Goal: Task Accomplishment & Management: Complete application form

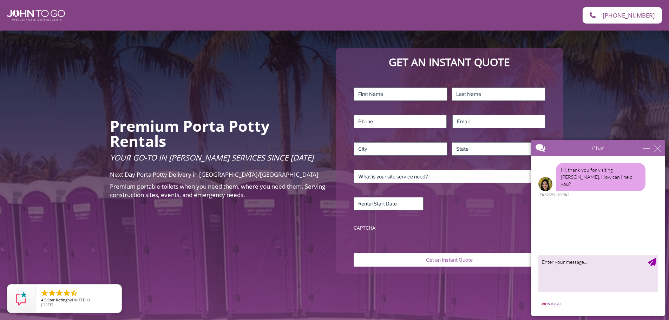
scroll to position [35, 0]
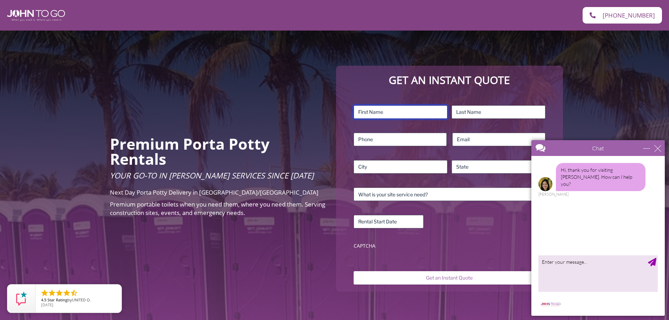
drag, startPoint x: 372, startPoint y: 111, endPoint x: 366, endPoint y: 108, distance: 6.3
click at [372, 111] on input "First" at bounding box center [400, 111] width 94 height 13
type input "[PERSON_NAME]"
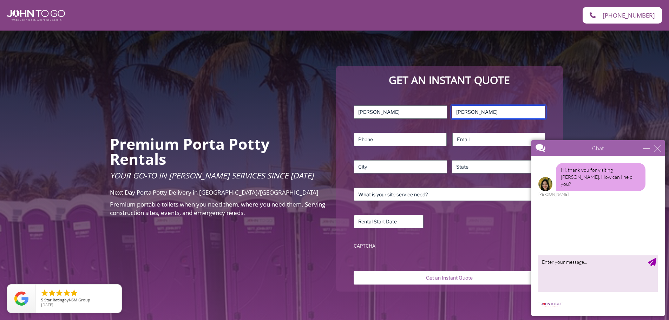
type input "[PERSON_NAME]"
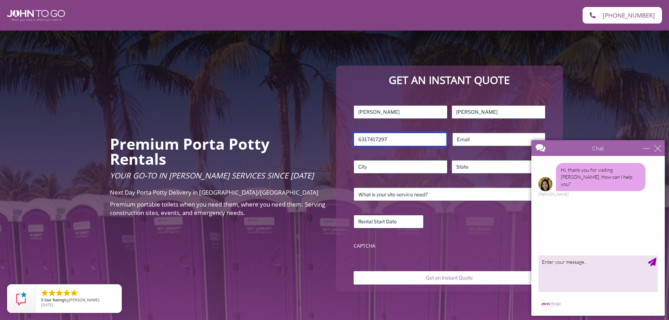
type input "6317417297"
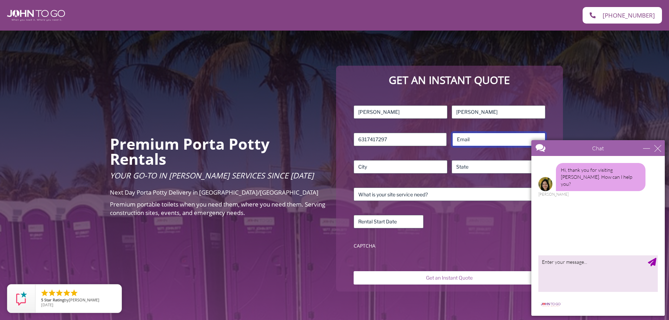
click at [487, 139] on input "Email (Required)" at bounding box center [498, 139] width 93 height 13
click at [470, 140] on input "Email (Required)" at bounding box center [498, 139] width 93 height 13
type input "[PERSON_NAME][EMAIL_ADDRESS][DOMAIN_NAME]"
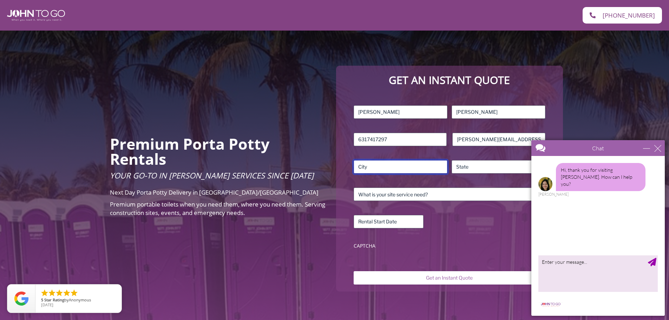
click at [391, 166] on input "City" at bounding box center [400, 166] width 94 height 13
type input "Blue Point"
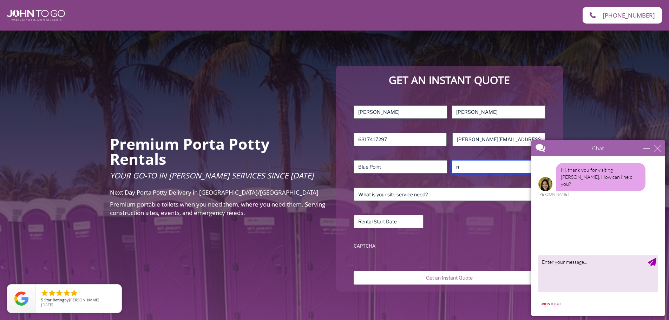
type input "[US_STATE]"
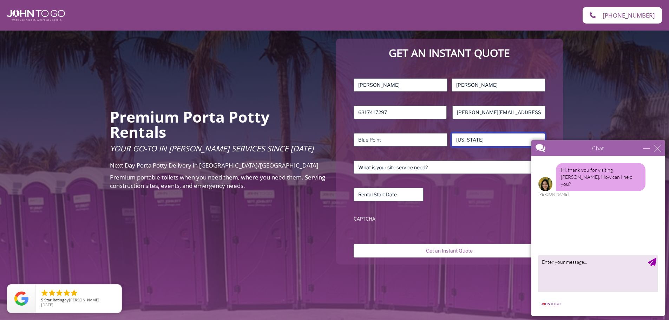
scroll to position [105, 0]
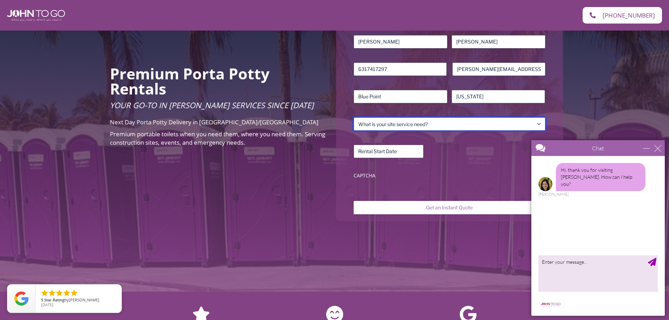
click at [424, 127] on select "What is your site service need? Consumer Construction – Commercial Construction…" at bounding box center [448, 123] width 191 height 13
click at [400, 122] on select "What is your site service need? Consumer Construction – Commercial Construction…" at bounding box center [448, 123] width 191 height 13
select select "Event"
click at [353, 117] on select "What is your site service need? Consumer Construction – Commercial Construction…" at bounding box center [448, 123] width 191 height 13
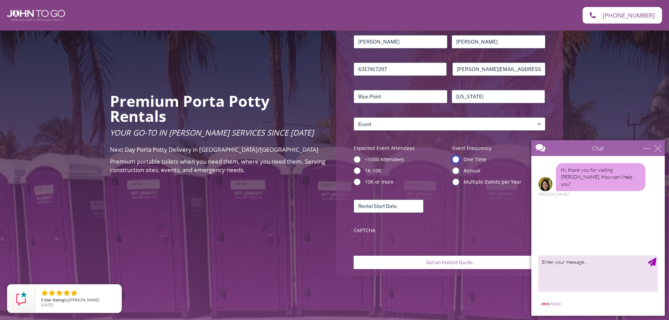
click at [456, 158] on input "One Time" at bounding box center [455, 159] width 7 height 7
radio input "true"
click at [357, 159] on input "<1000 Attendees" at bounding box center [356, 159] width 7 height 7
radio input "true"
click at [402, 206] on input "Rental Start Date (Required)" at bounding box center [388, 205] width 70 height 13
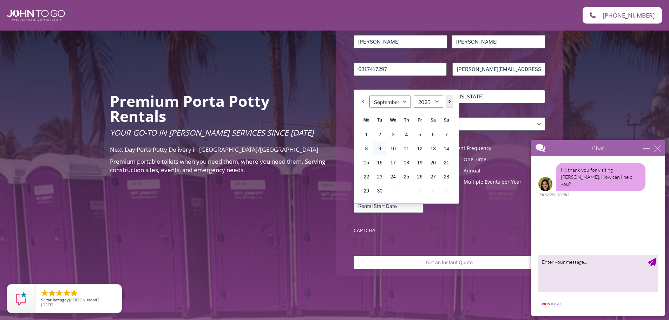
click at [451, 101] on link "Next" at bounding box center [449, 101] width 7 height 12
click at [434, 130] on link "1" at bounding box center [432, 134] width 13 height 13
type input "[DATE]"
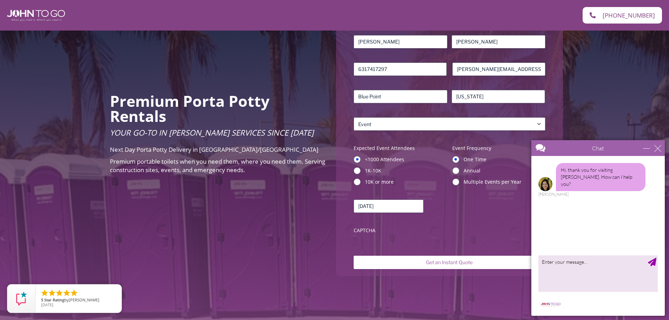
click at [436, 226] on div "Name (Required) [PERSON_NAME] First [PERSON_NAME] Last Phone (Required) [PHONE_…" at bounding box center [449, 136] width 198 height 208
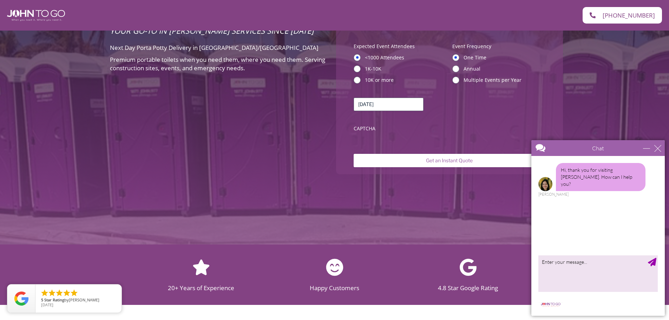
scroll to position [246, 0]
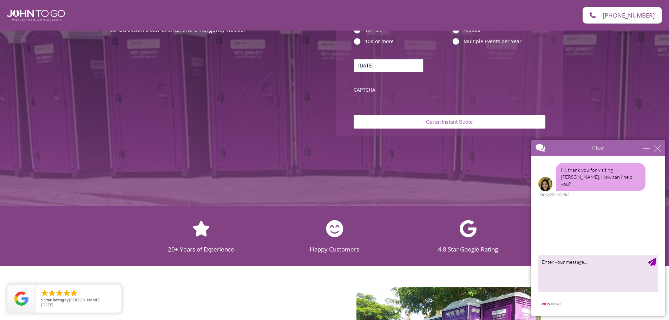
click at [375, 93] on label "CAPTCHA" at bounding box center [448, 89] width 191 height 7
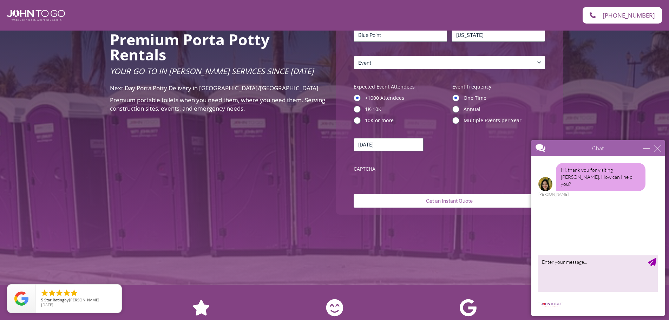
scroll to position [175, 0]
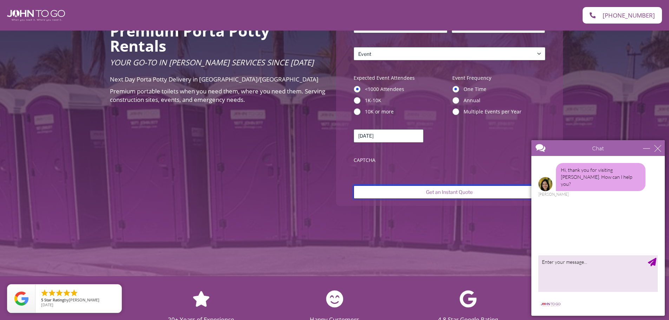
click at [455, 193] on input "Get an Instant Quote" at bounding box center [448, 191] width 191 height 13
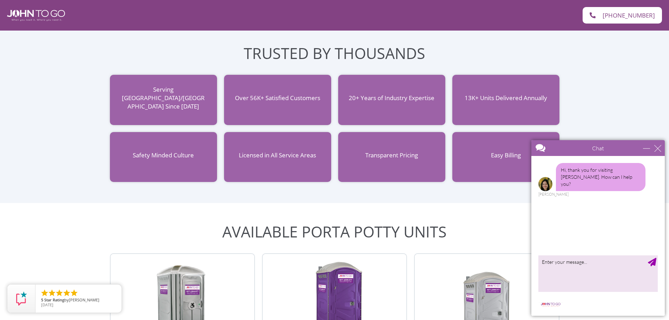
scroll to position [421, 0]
